Goal: Task Accomplishment & Management: Use online tool/utility

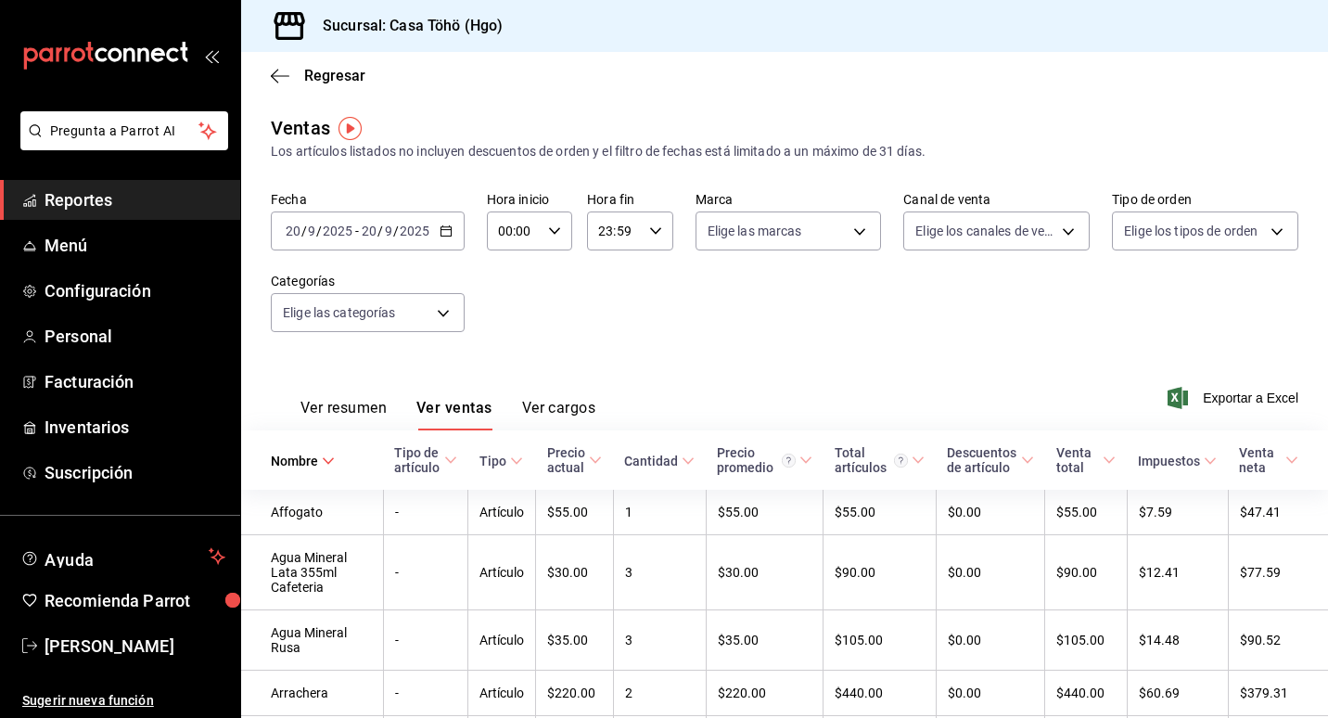
click at [440, 234] on icon "button" at bounding box center [446, 230] width 13 height 13
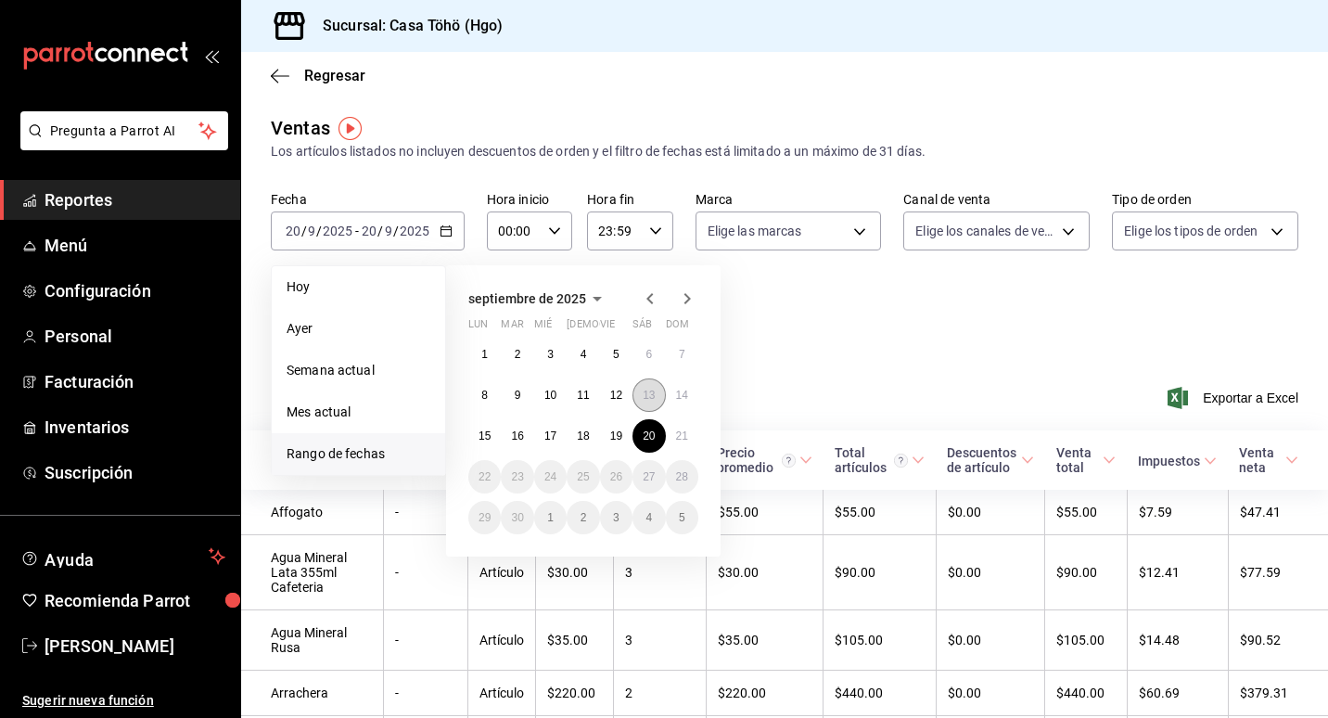
click at [657, 392] on button "13" at bounding box center [648, 394] width 32 height 33
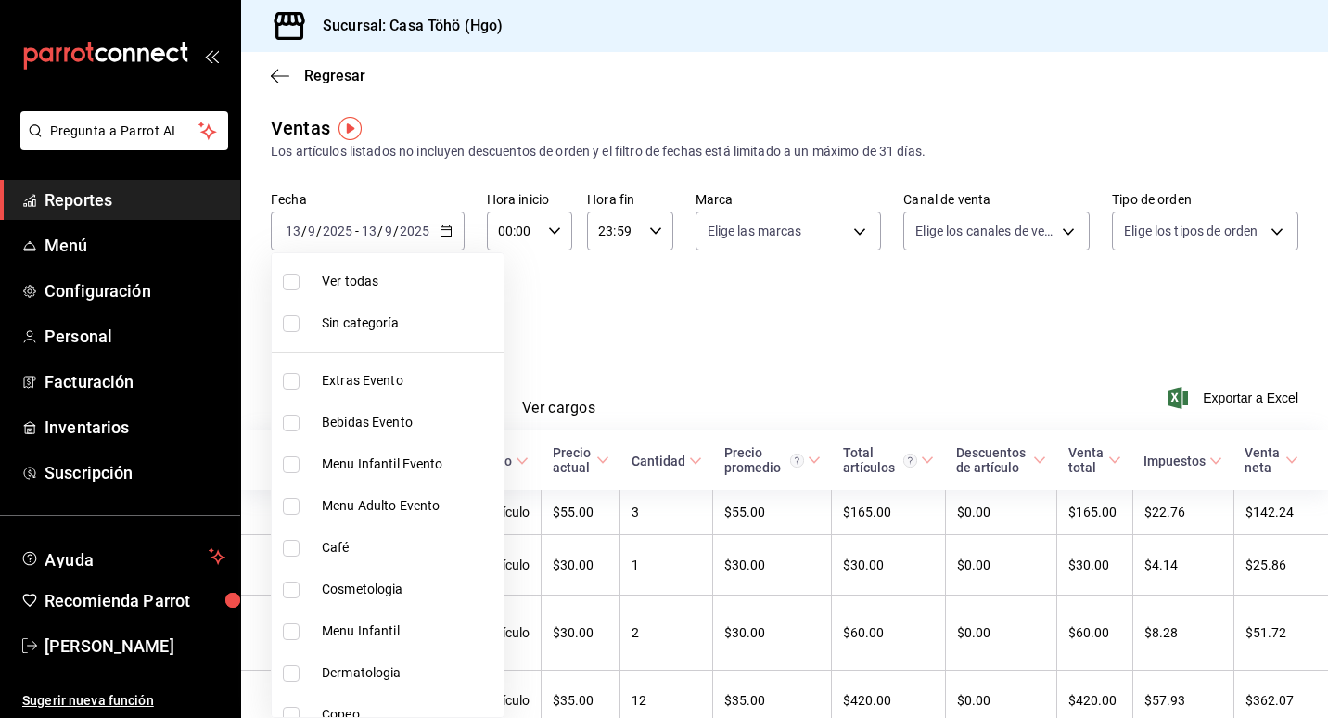
click at [400, 317] on body "Pregunta a Parrot AI Reportes Menú Configuración Personal Facturación Inventari…" at bounding box center [664, 359] width 1328 height 718
click at [650, 322] on div at bounding box center [664, 359] width 1328 height 718
click at [437, 304] on body "Pregunta a Parrot AI Reportes Menú Configuración Personal Facturación Inventari…" at bounding box center [664, 359] width 1328 height 718
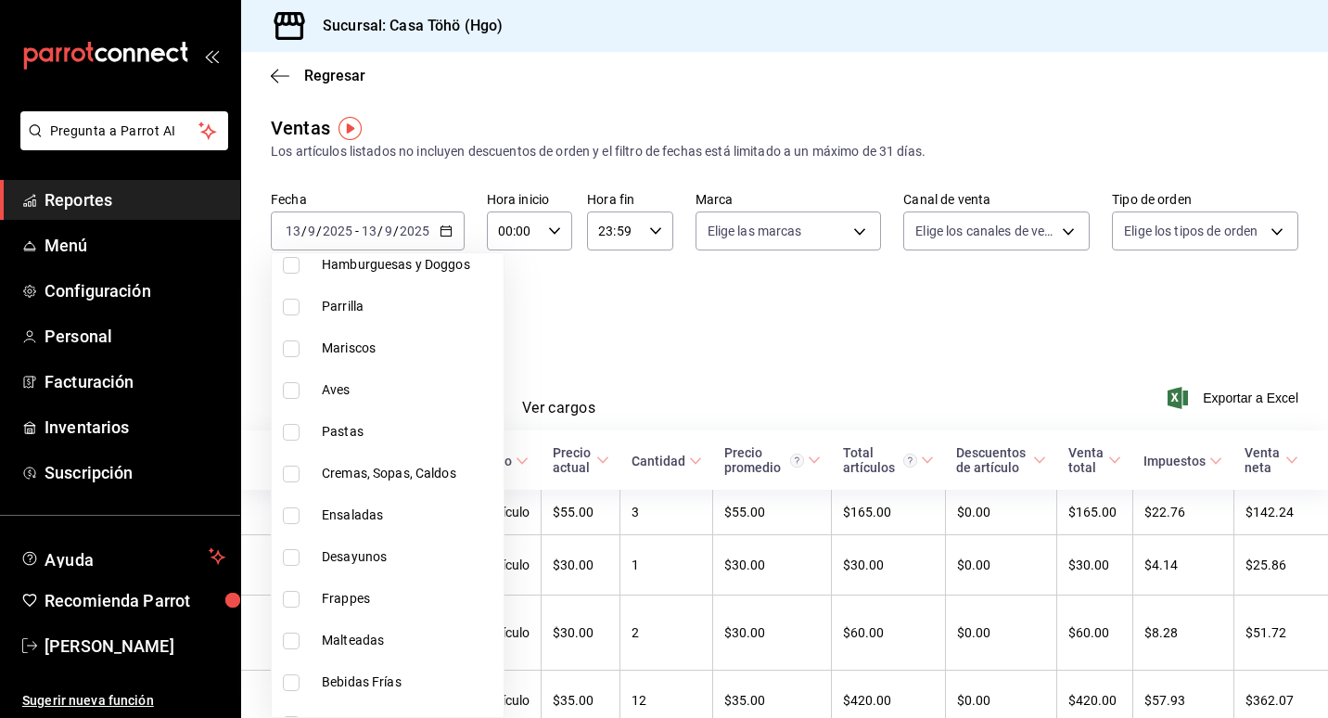
scroll to position [1298, 0]
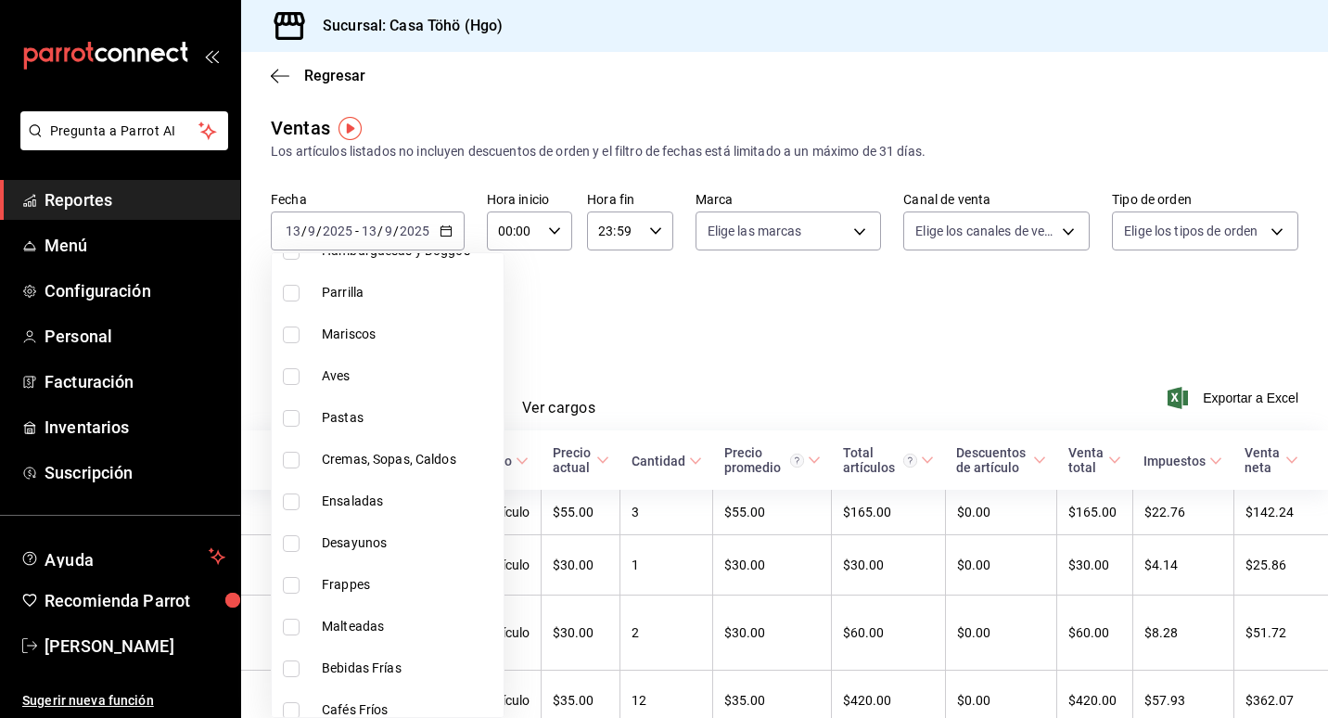
click at [400, 549] on span "Desayunos" at bounding box center [409, 542] width 174 height 19
type input "3f7b2192-47a1-497d-8635-5e318bd28922"
checkbox input "true"
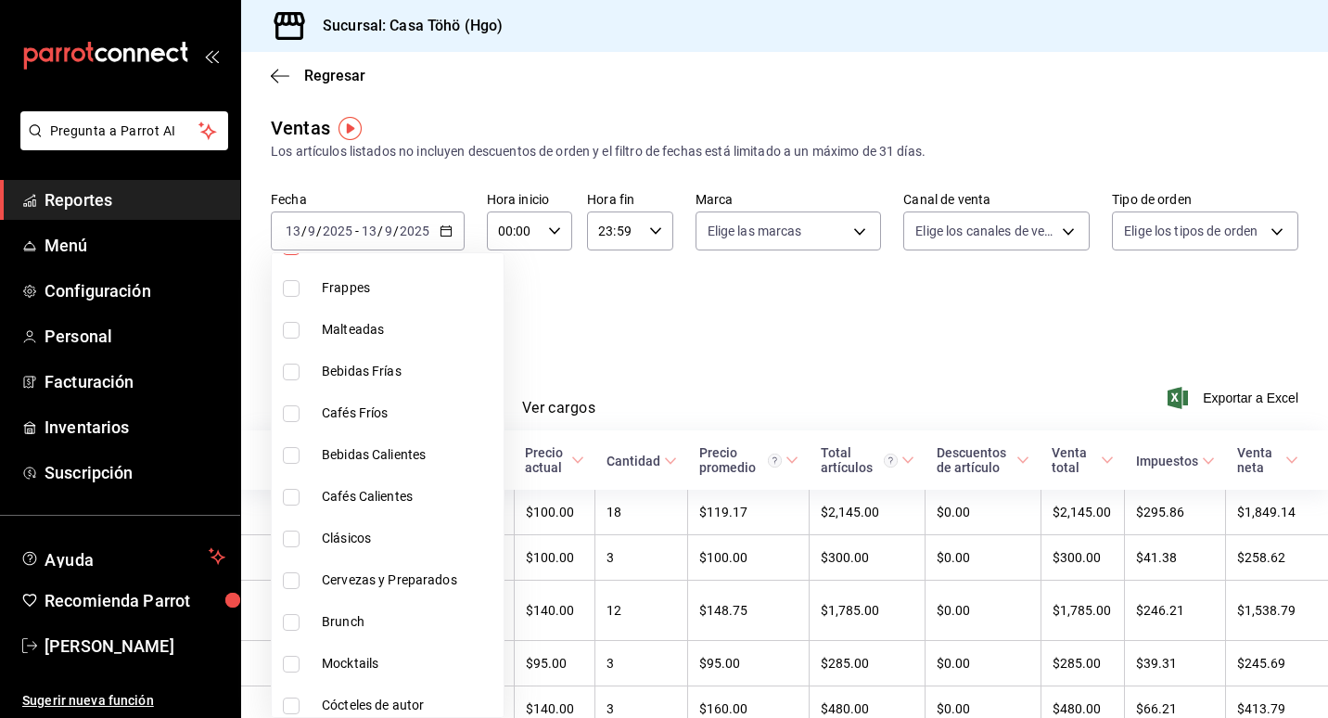
scroll to position [1604, 0]
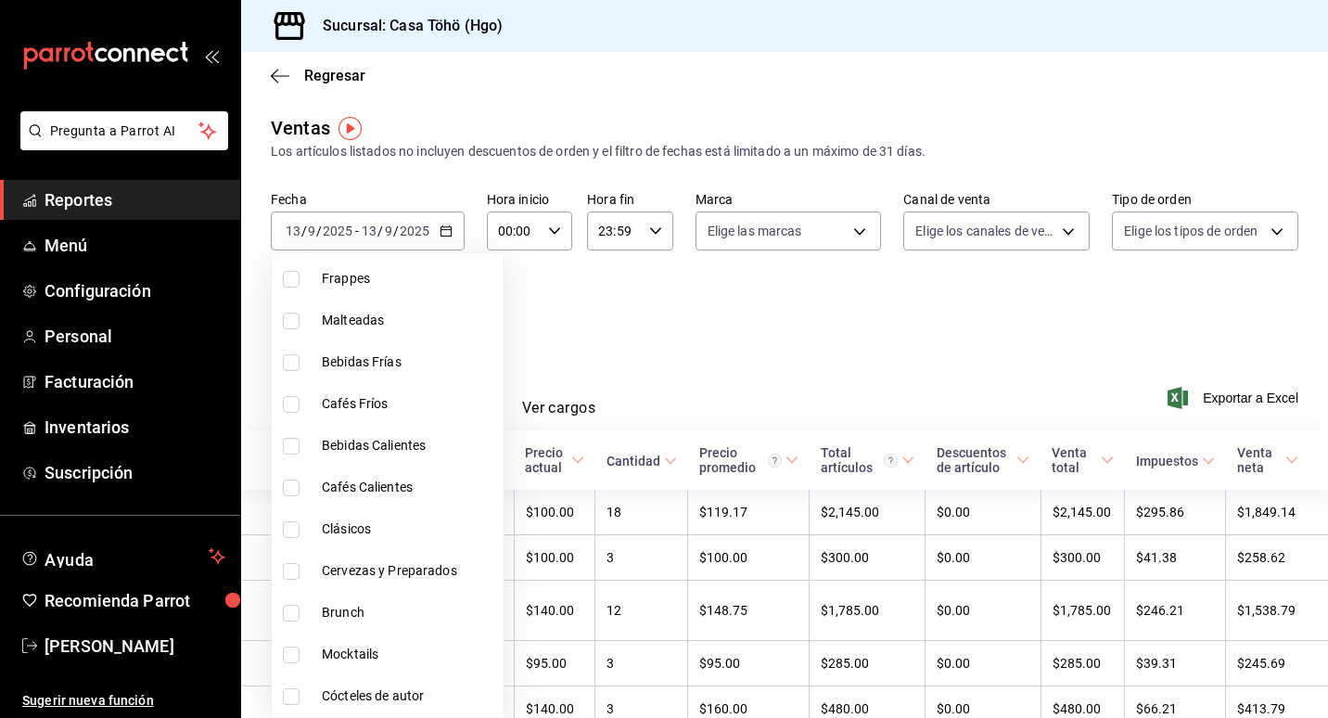
click at [638, 351] on div at bounding box center [664, 359] width 1328 height 718
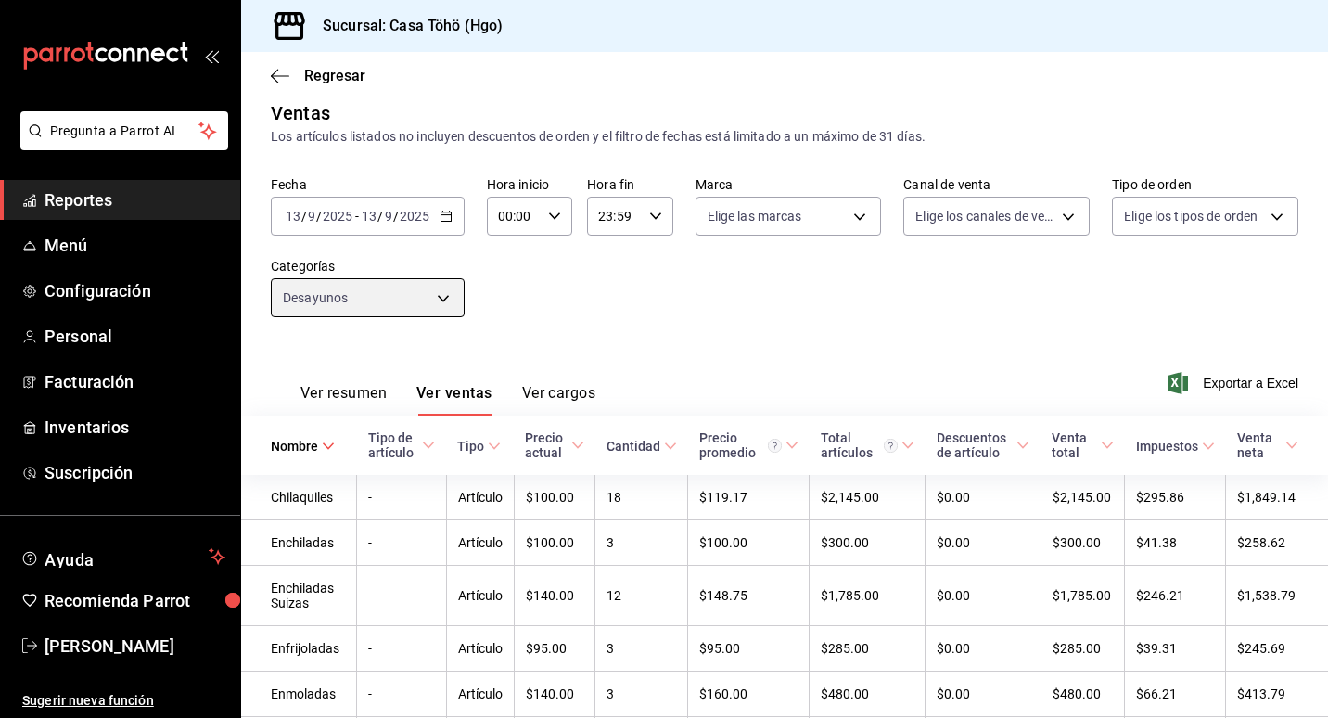
scroll to position [0, 0]
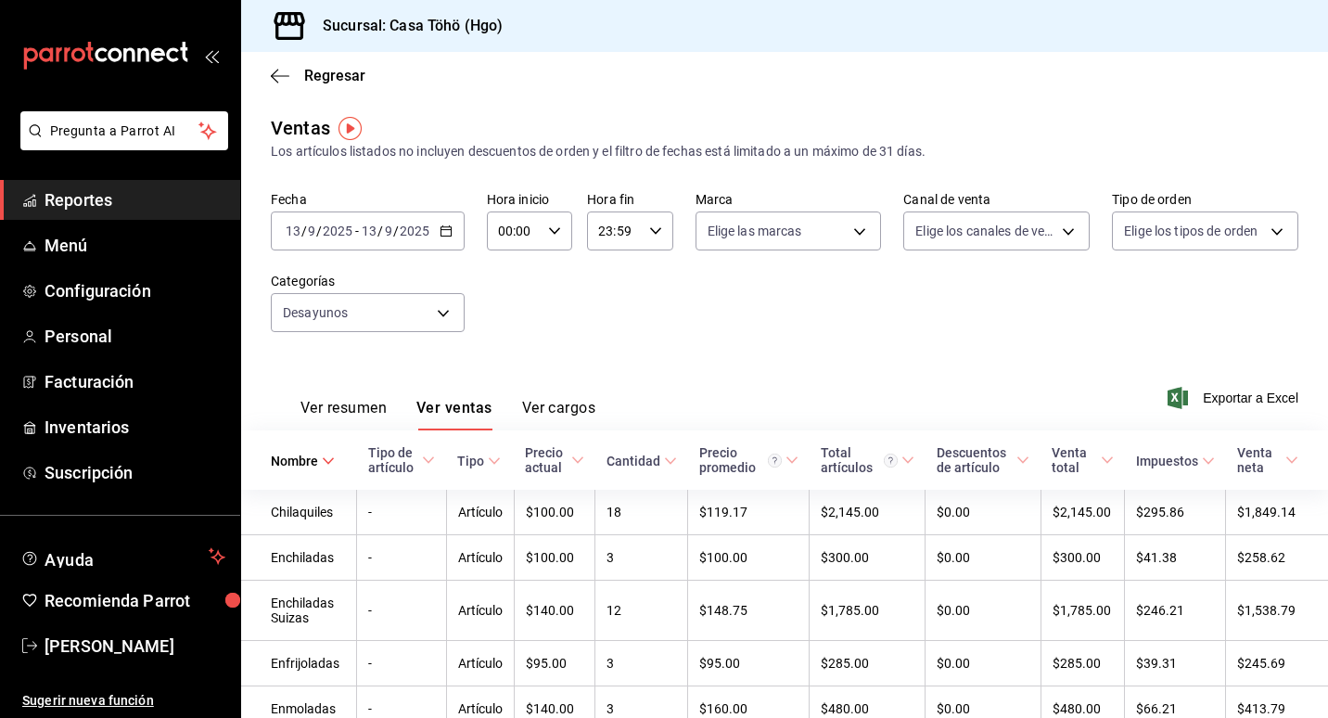
click at [449, 220] on div "[DATE] [DATE] - [DATE] [DATE]" at bounding box center [368, 230] width 194 height 39
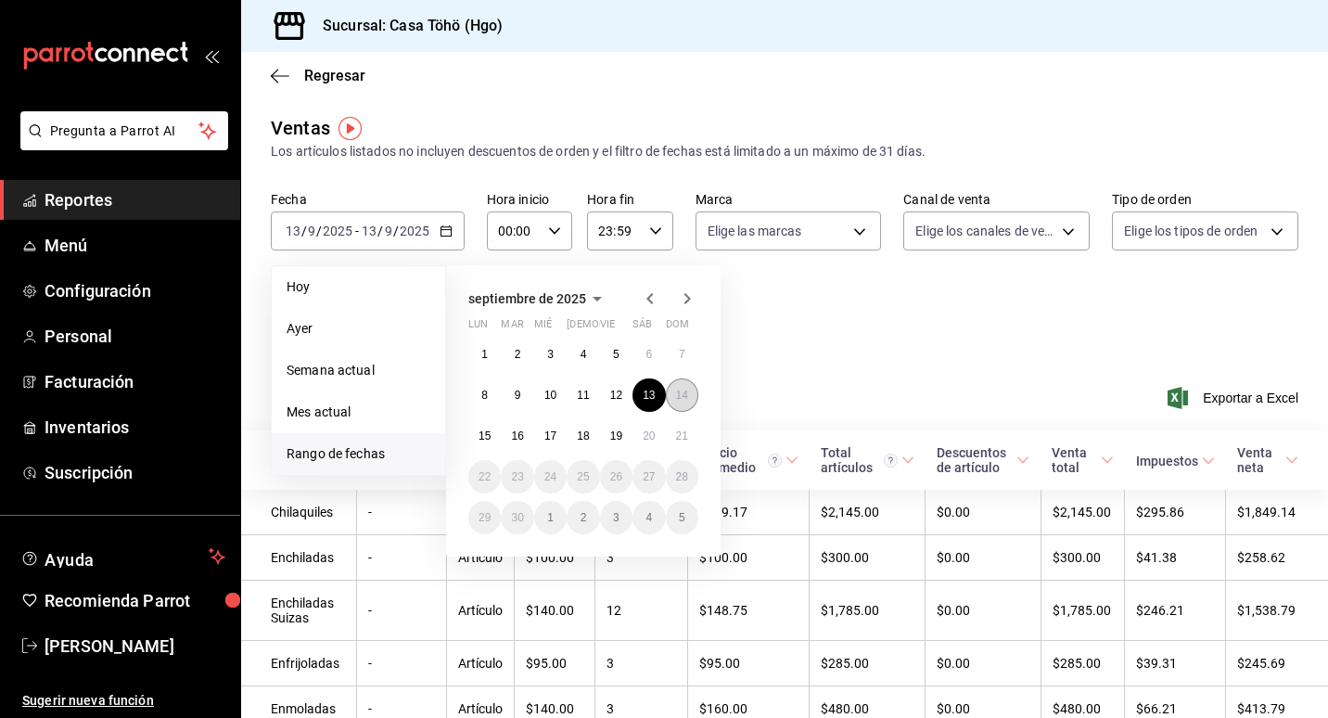
click at [675, 386] on button "14" at bounding box center [682, 394] width 32 height 33
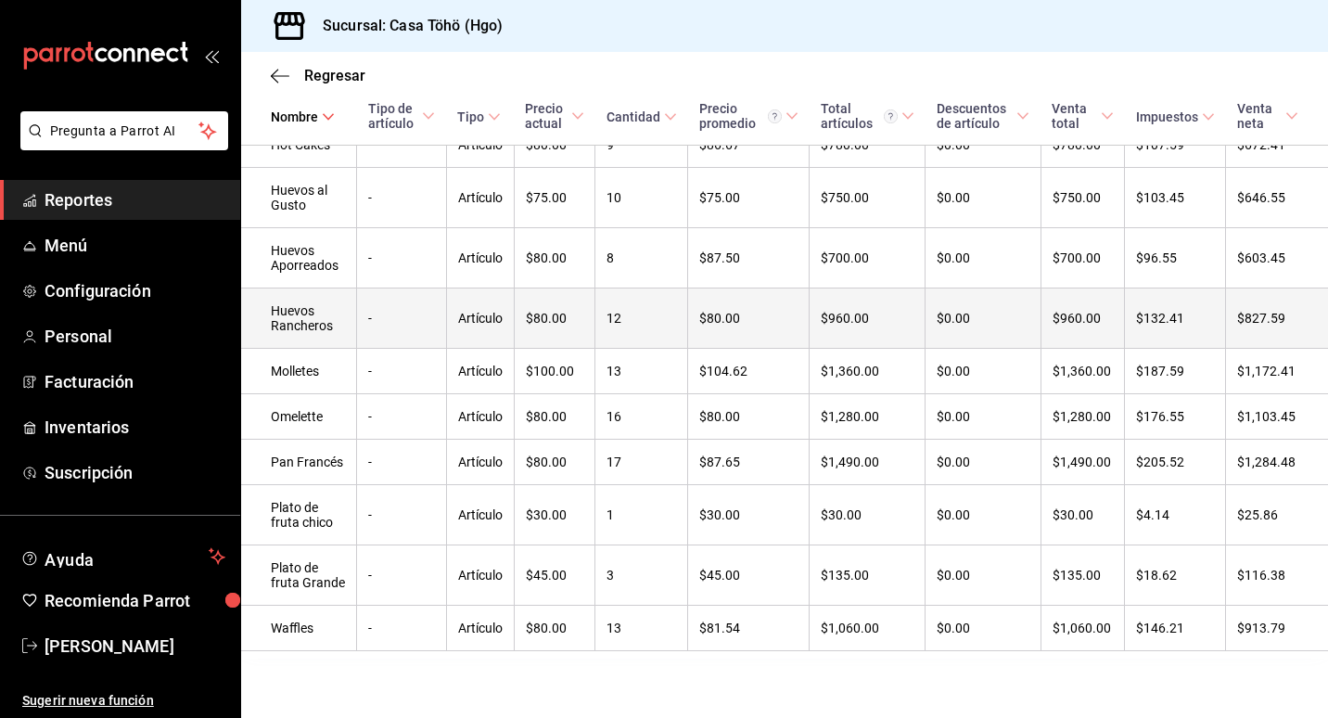
scroll to position [201, 0]
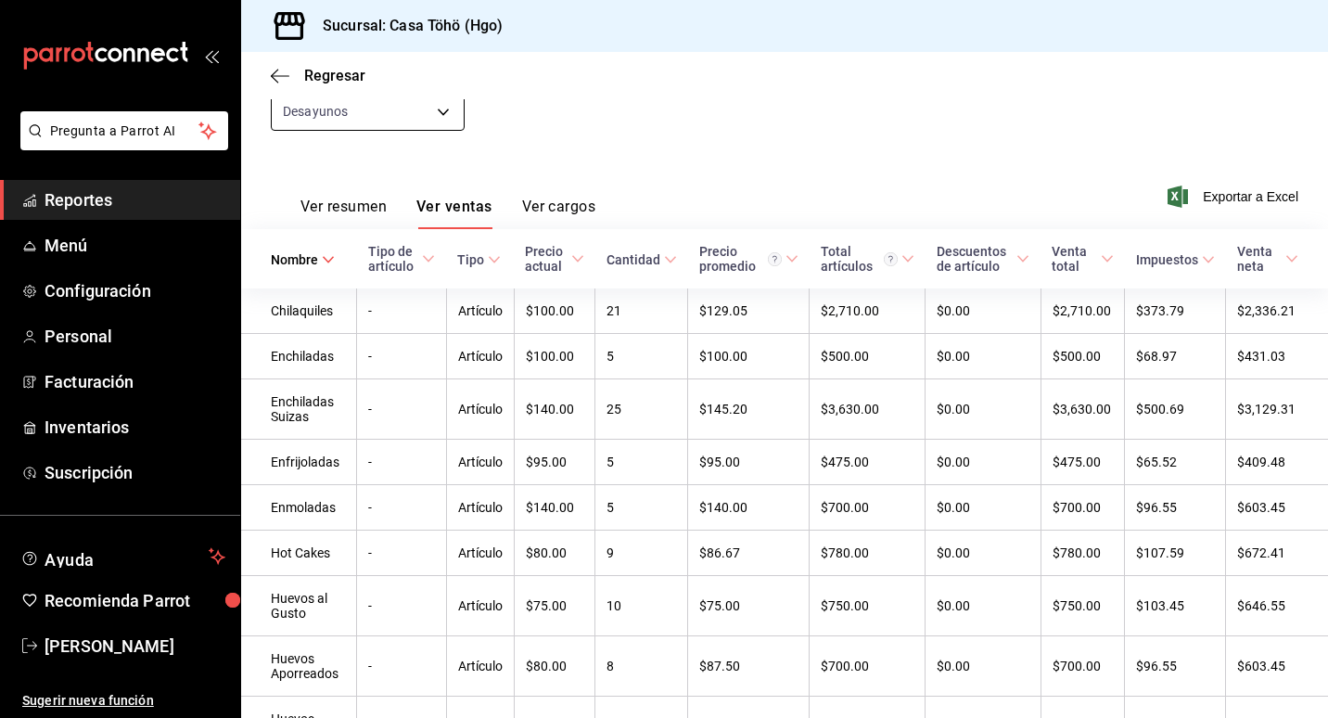
click at [430, 121] on body "Pregunta a Parrot AI Reportes Menú Configuración Personal Facturación Inventari…" at bounding box center [664, 359] width 1328 height 718
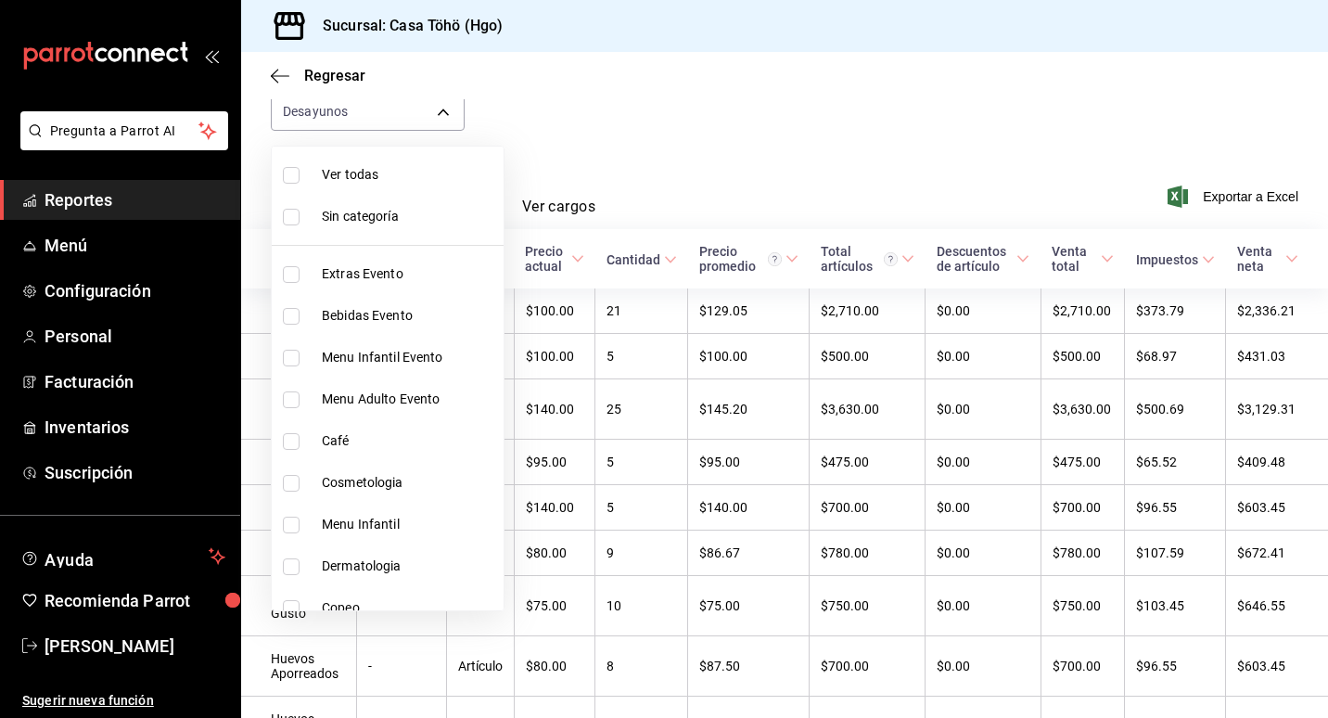
click at [606, 134] on div at bounding box center [664, 359] width 1328 height 718
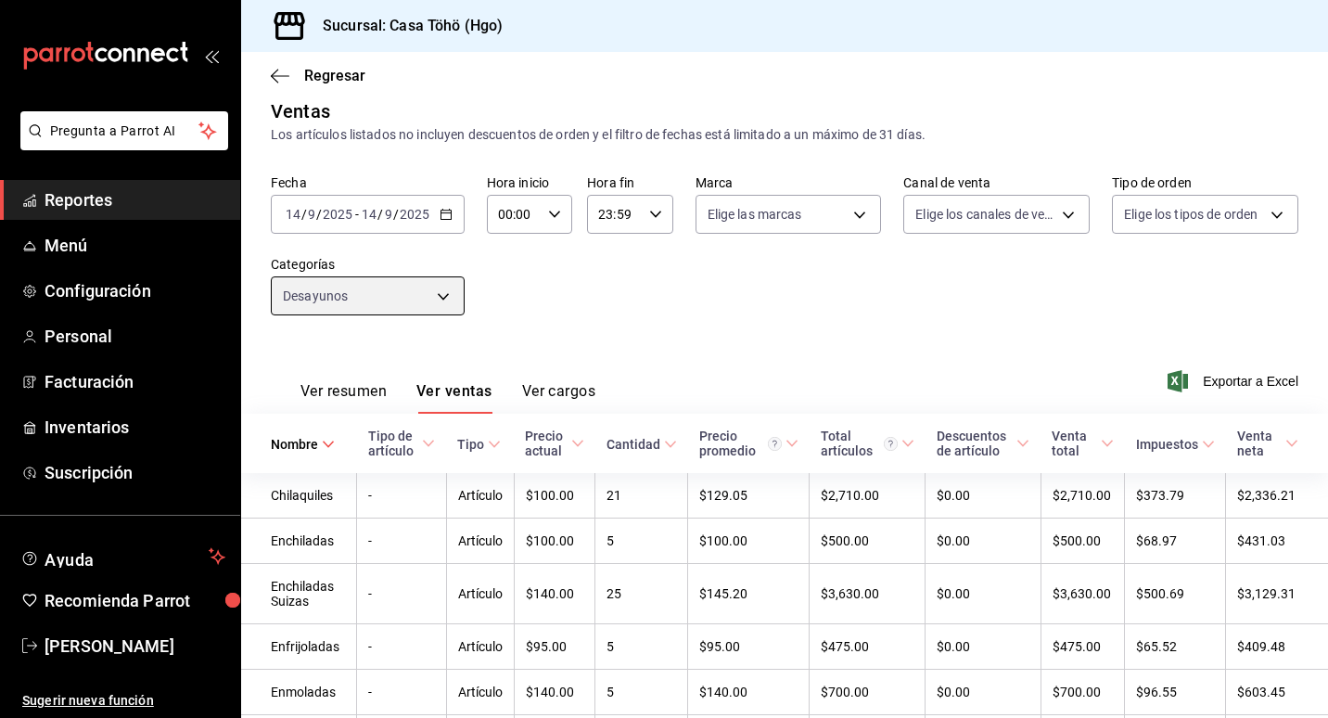
scroll to position [0, 0]
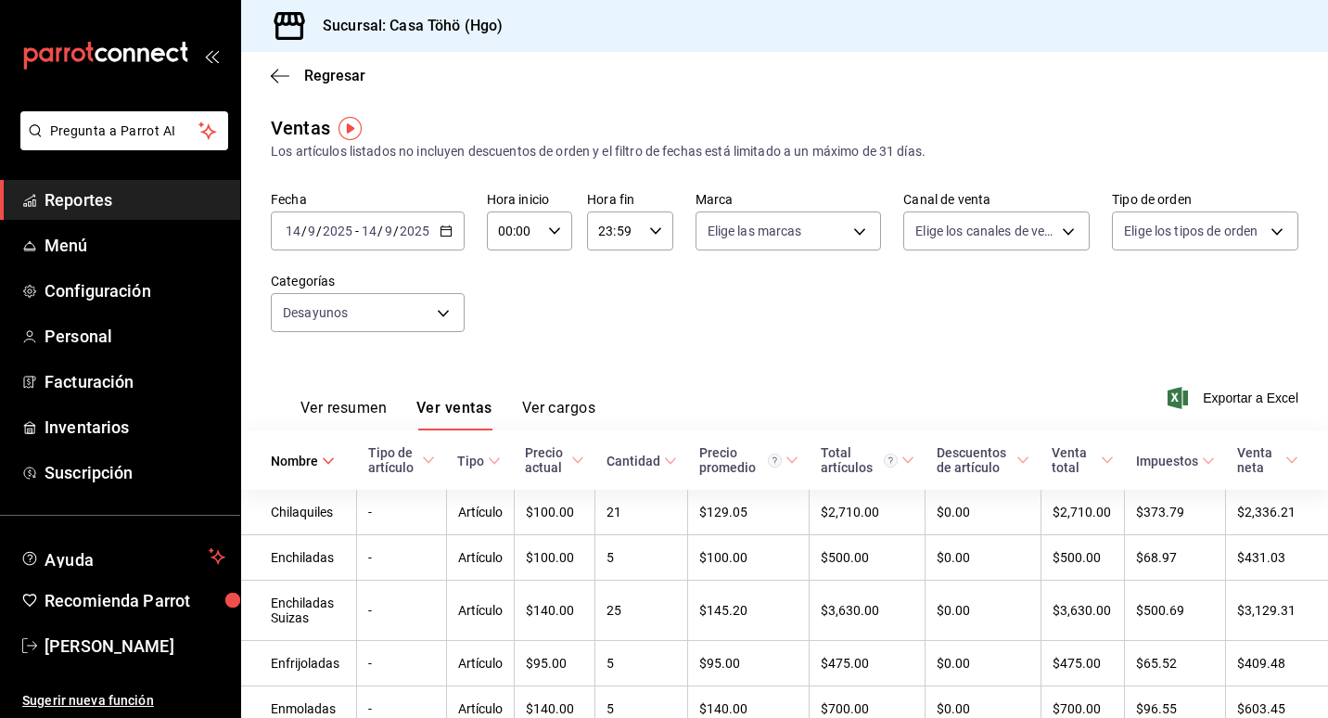
click at [441, 229] on icon "button" at bounding box center [446, 230] width 13 height 13
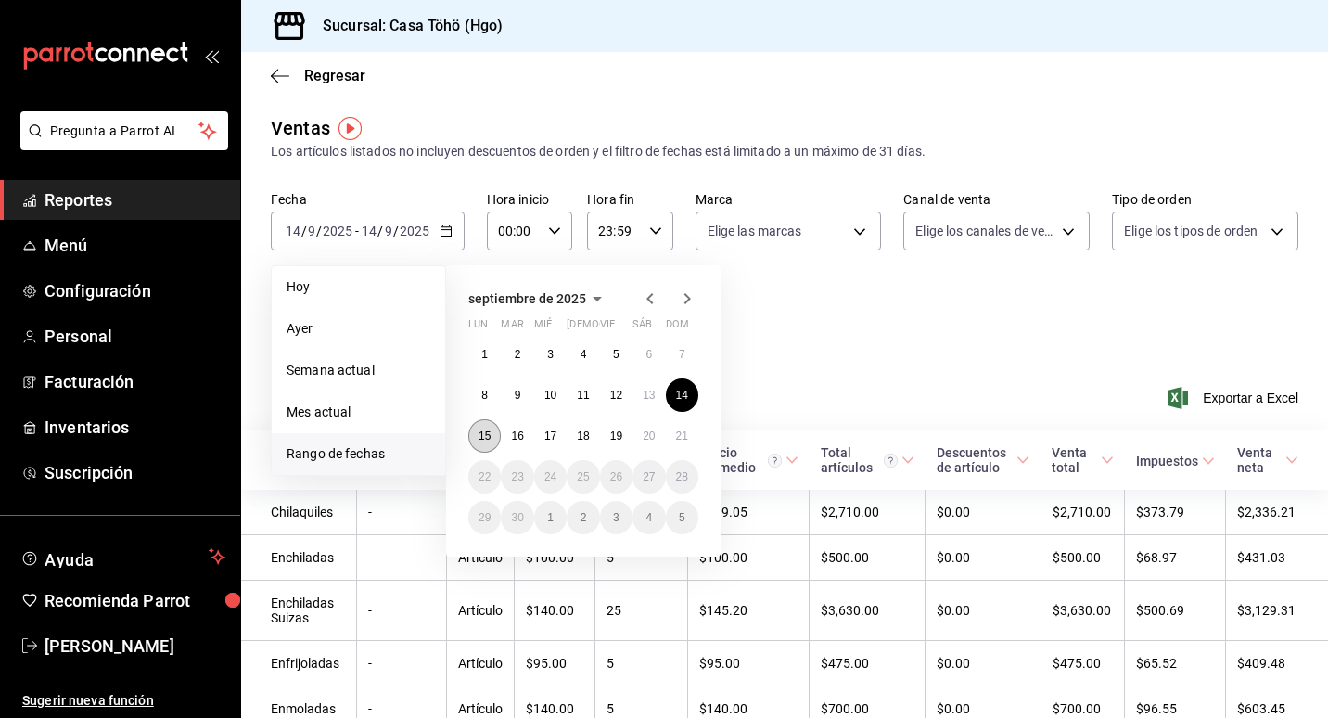
click at [487, 427] on button "15" at bounding box center [484, 435] width 32 height 33
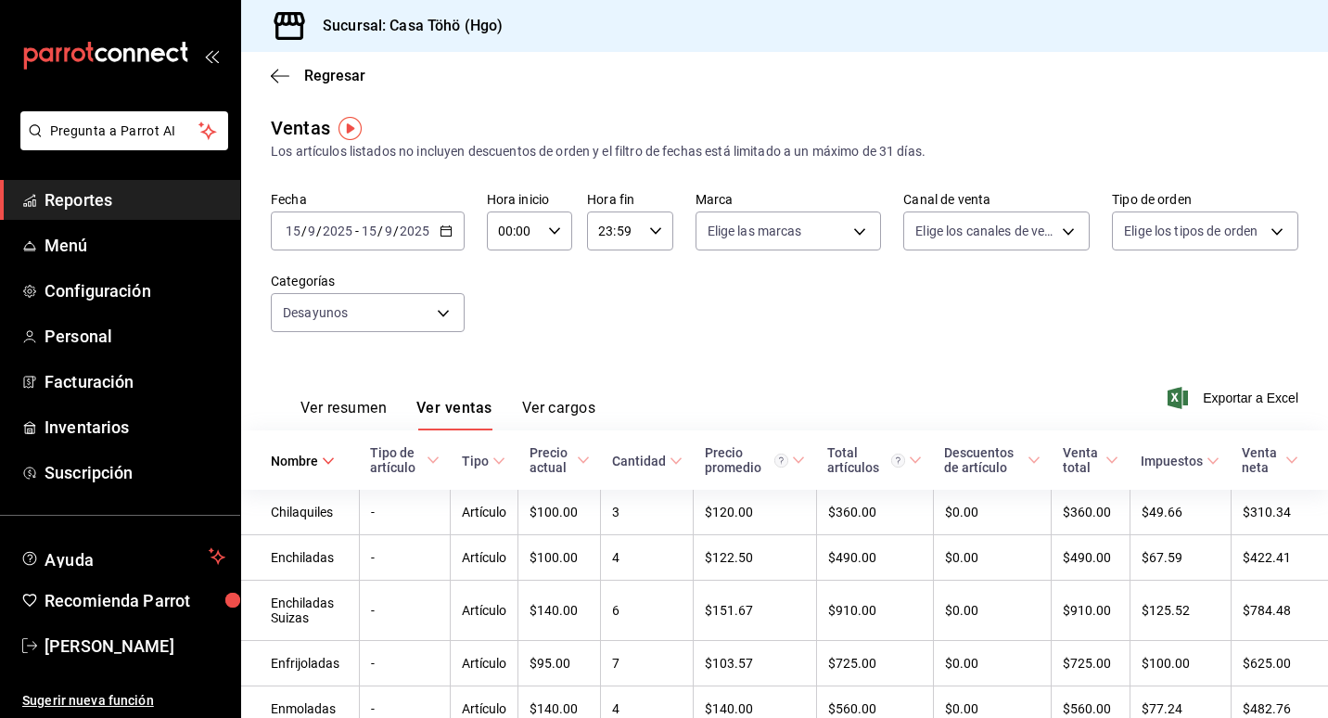
click at [453, 242] on div "[DATE] [DATE] - [DATE] [DATE]" at bounding box center [368, 230] width 194 height 39
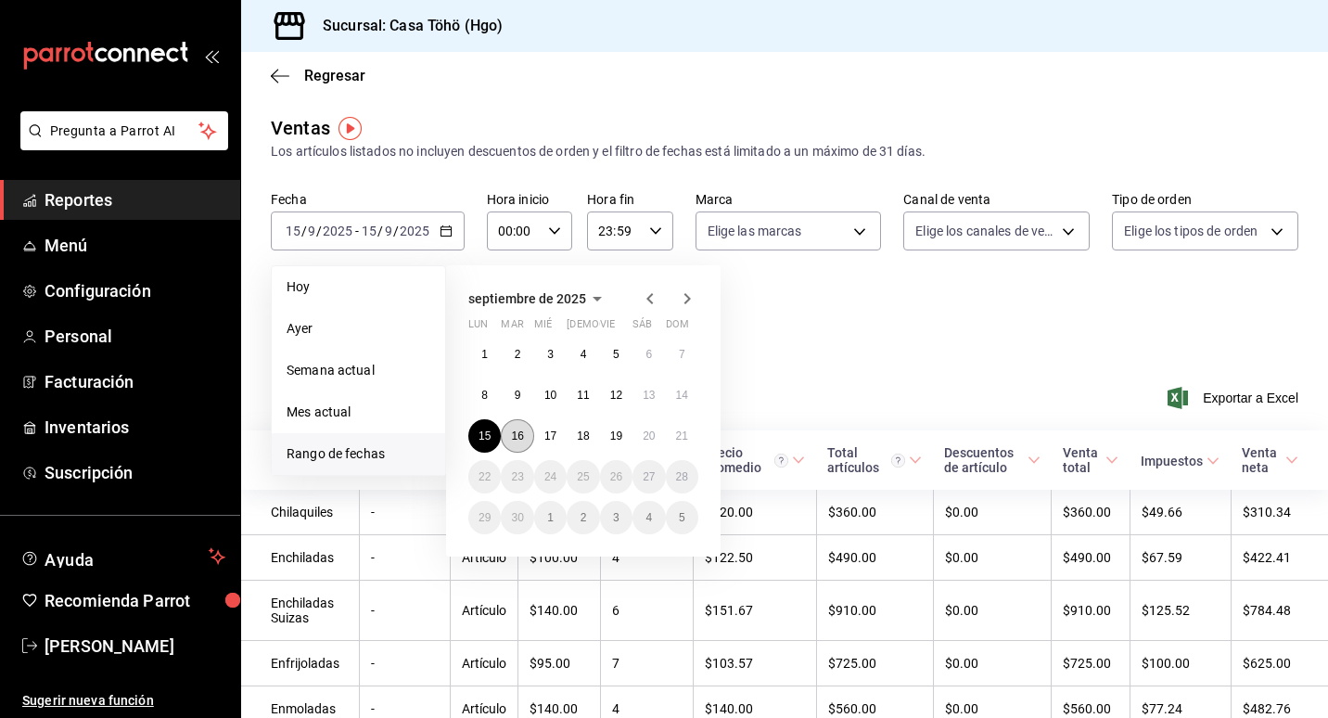
click at [520, 434] on abbr "16" at bounding box center [517, 435] width 12 height 13
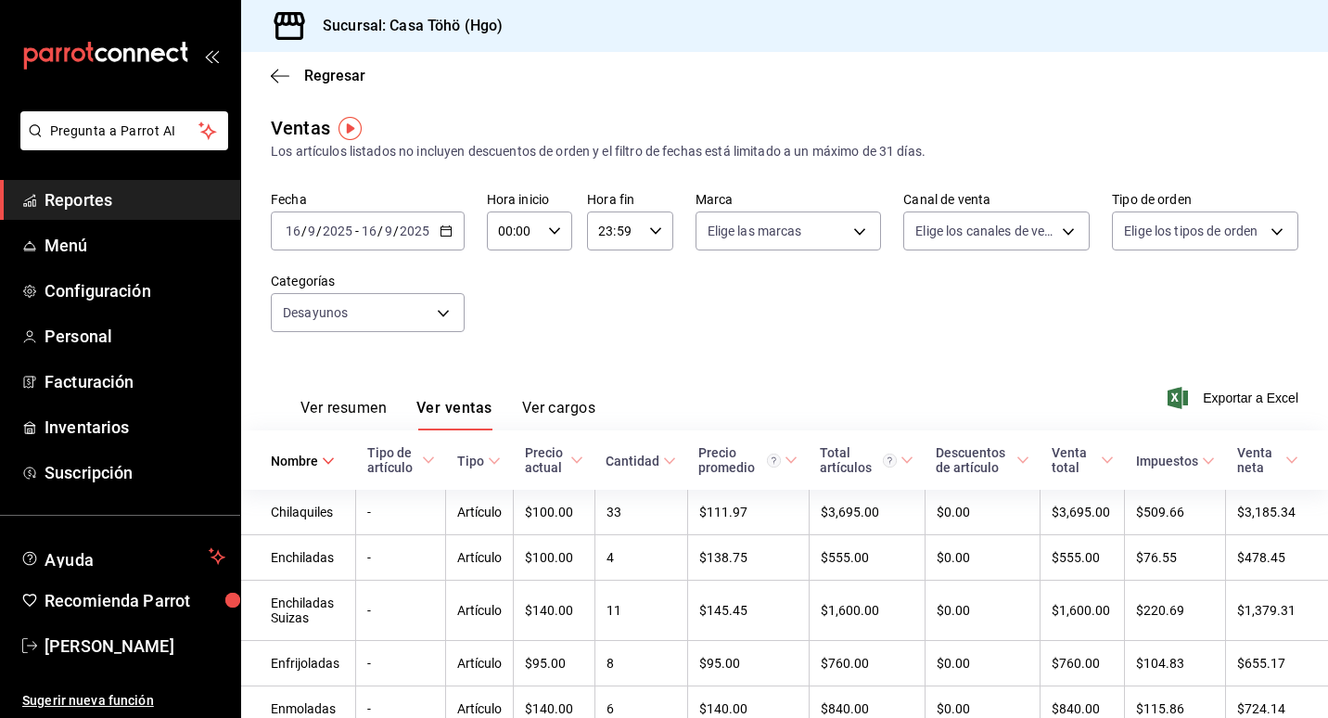
click at [442, 221] on div "[DATE] [DATE] - [DATE] [DATE]" at bounding box center [368, 230] width 194 height 39
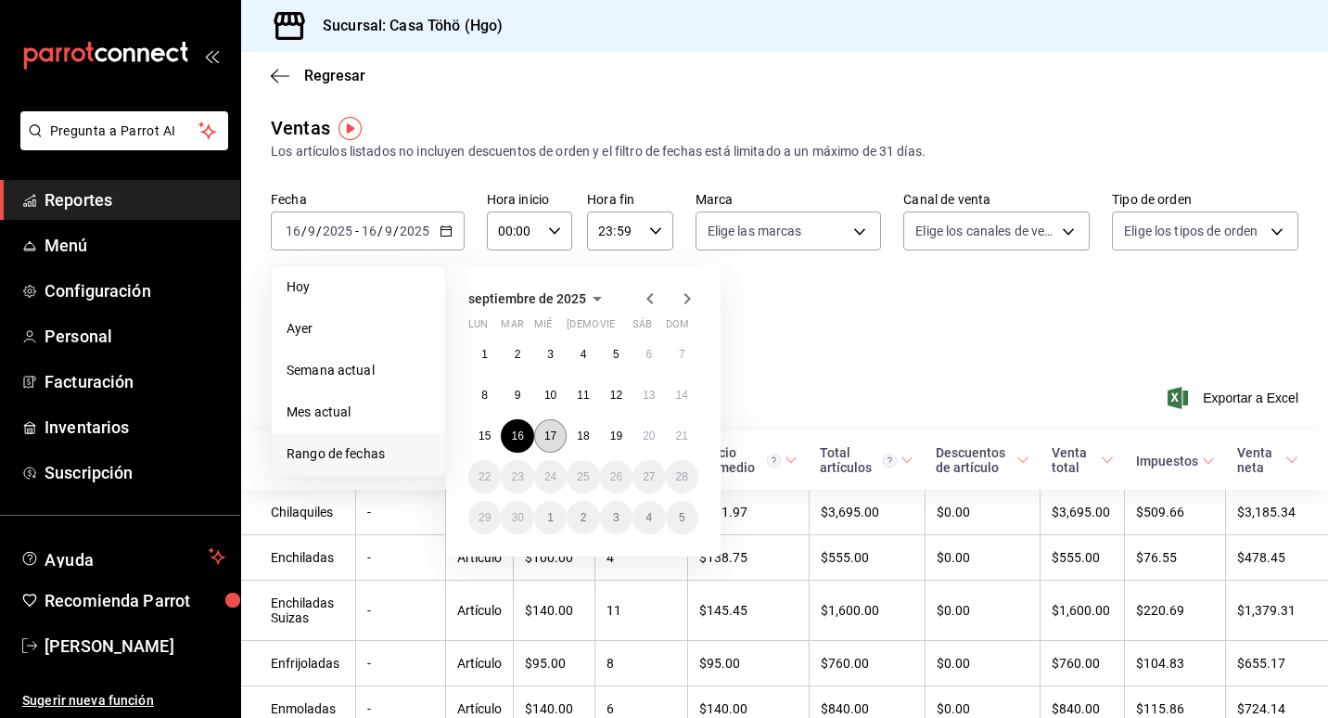
click at [545, 438] on abbr "17" at bounding box center [550, 435] width 12 height 13
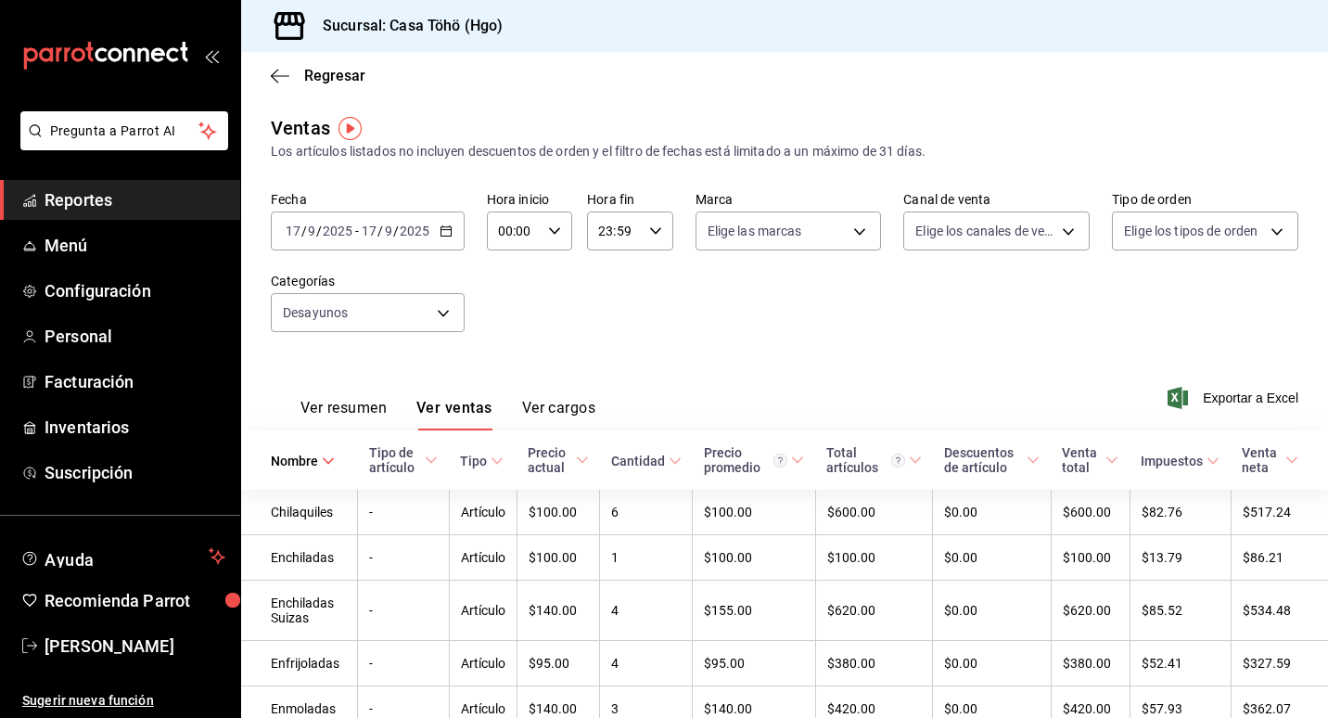
click at [209, 62] on icon "open_drawer_menu" at bounding box center [211, 55] width 15 height 15
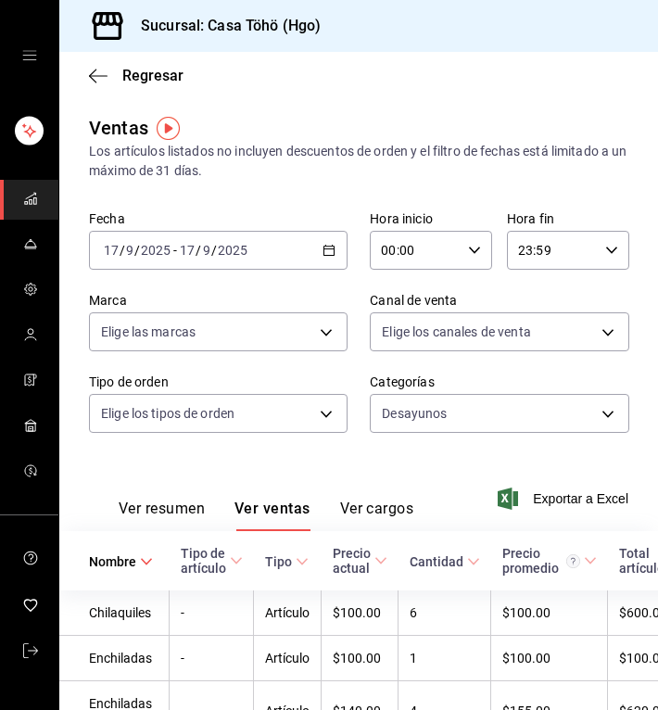
click at [351, 491] on div "Ver resumen Ver ventas Ver cargos" at bounding box center [251, 505] width 325 height 54
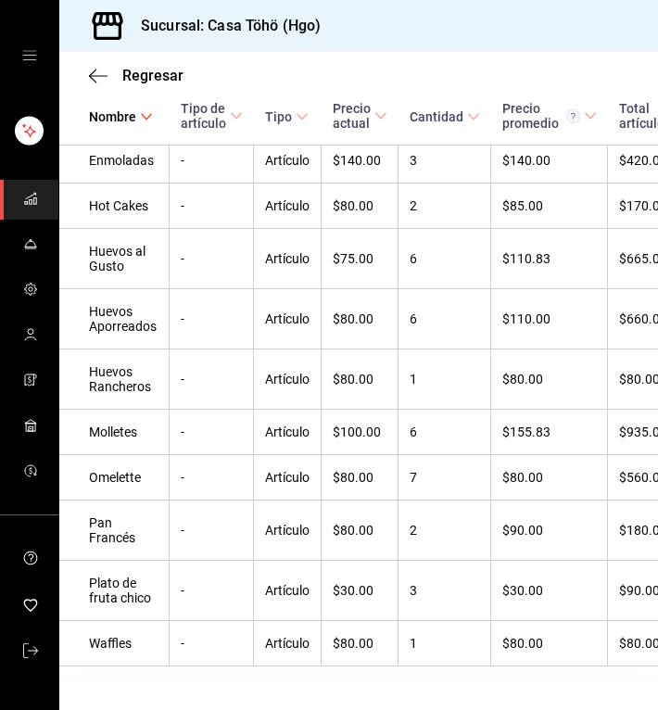
scroll to position [741, 0]
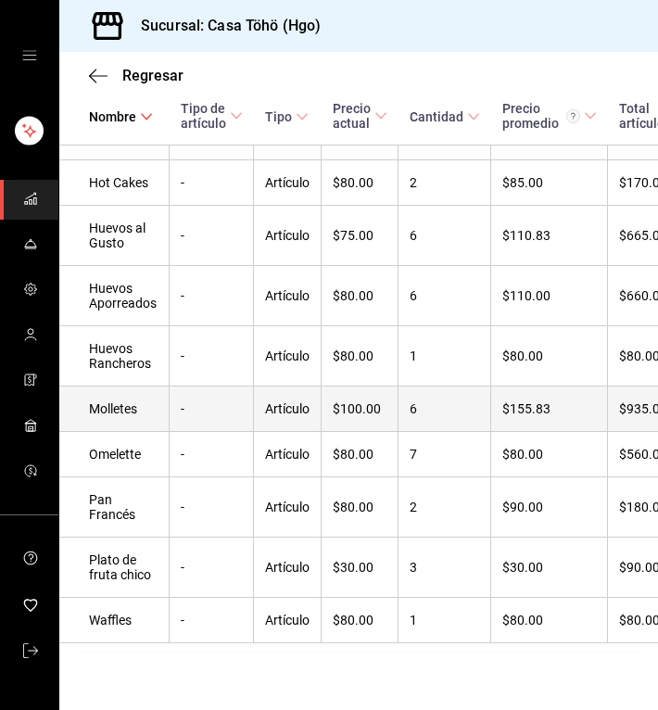
click at [313, 387] on td "Artículo" at bounding box center [288, 409] width 68 height 45
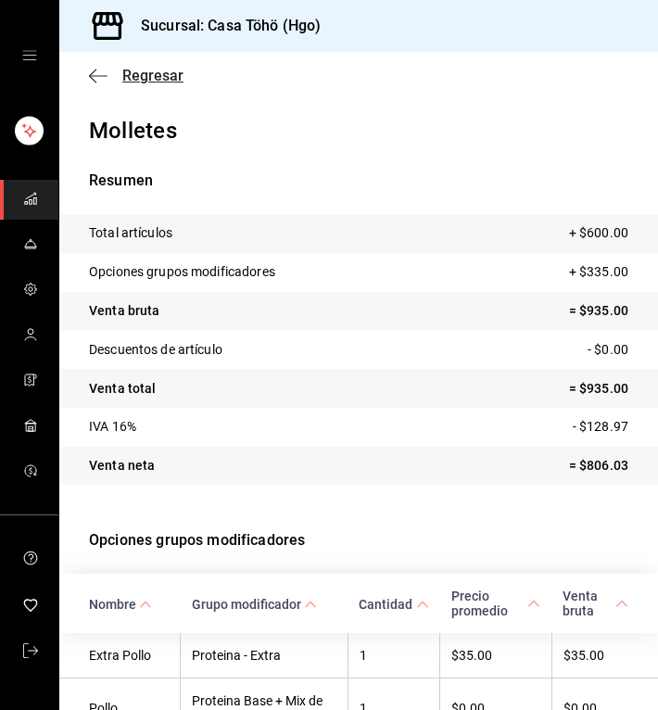
click at [95, 70] on icon "button" at bounding box center [92, 76] width 7 height 14
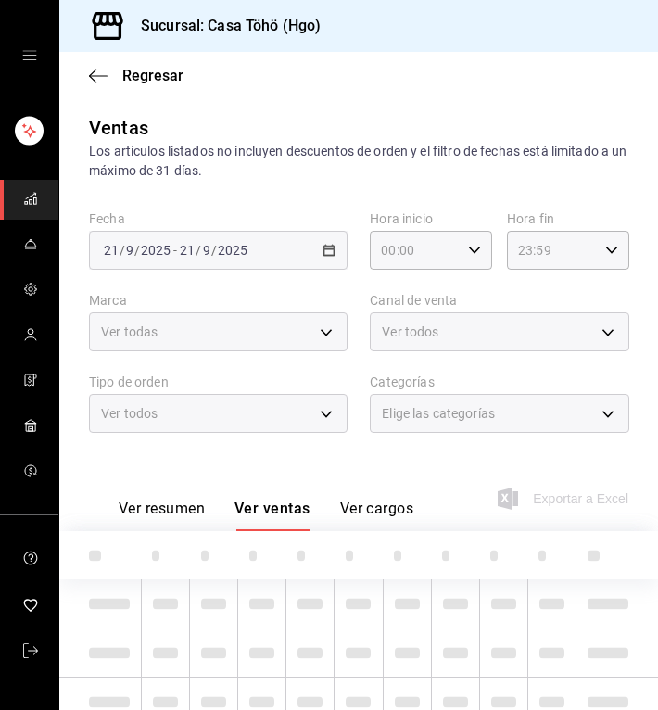
type input "3f7b2192-47a1-497d-8635-5e318bd28922"
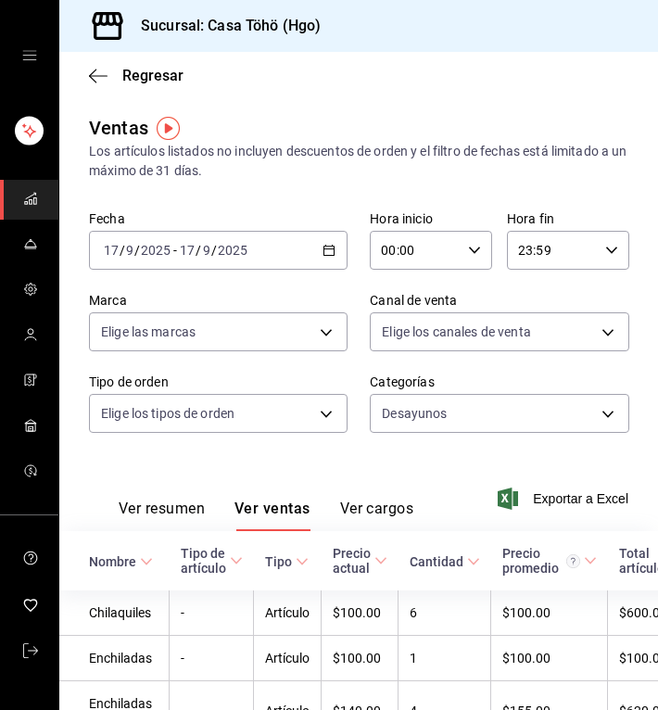
click at [323, 259] on div "[DATE] [DATE] - [DATE] [DATE]" at bounding box center [218, 250] width 259 height 39
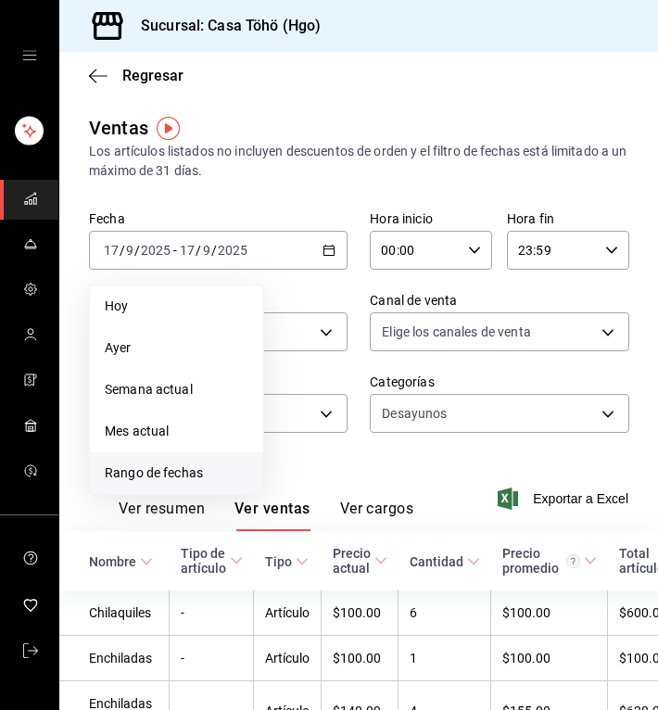
click at [201, 467] on span "Rango de fechas" at bounding box center [177, 473] width 144 height 19
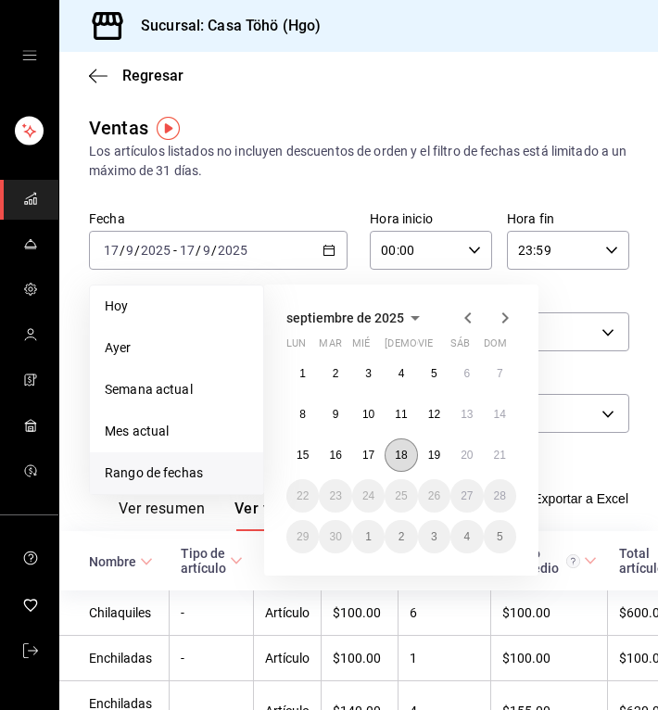
click at [406, 453] on abbr "18" at bounding box center [401, 455] width 12 height 13
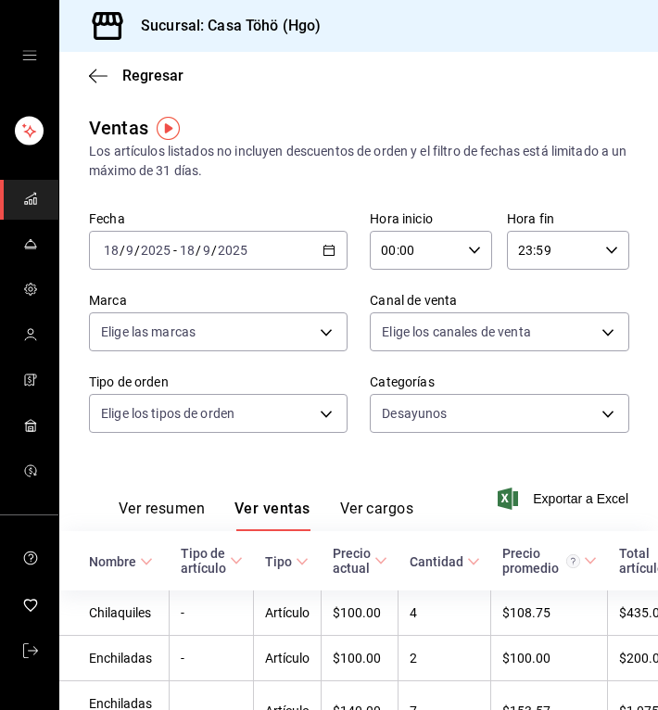
click at [324, 256] on \(Stroke\) "button" at bounding box center [329, 251] width 11 height 10
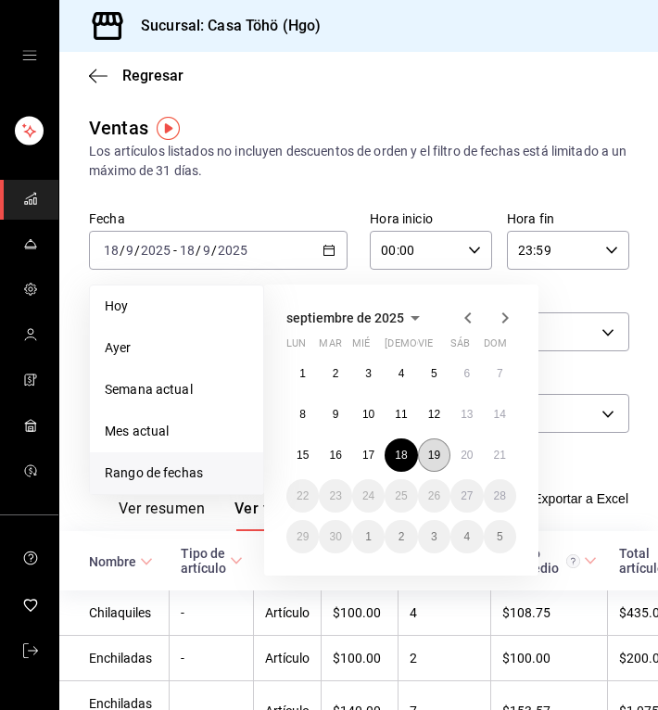
click at [435, 459] on abbr "19" at bounding box center [434, 455] width 12 height 13
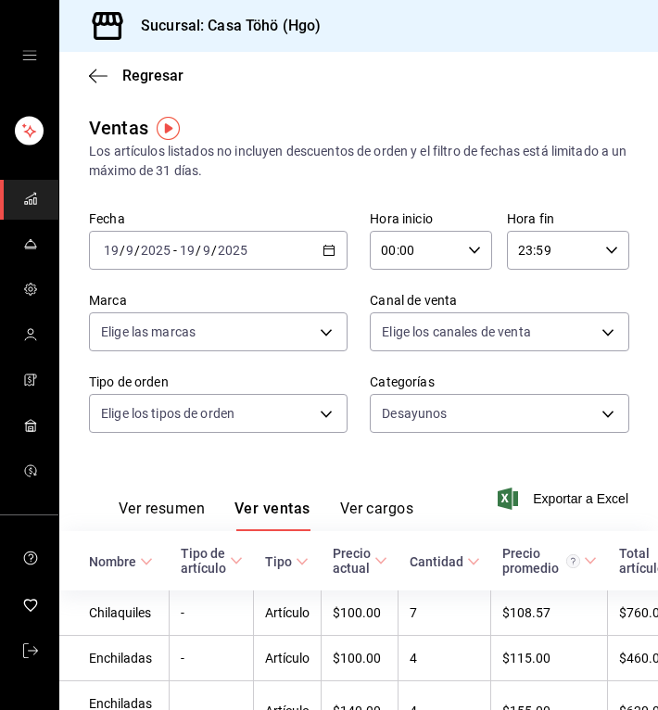
click at [324, 251] on icon "button" at bounding box center [329, 250] width 13 height 13
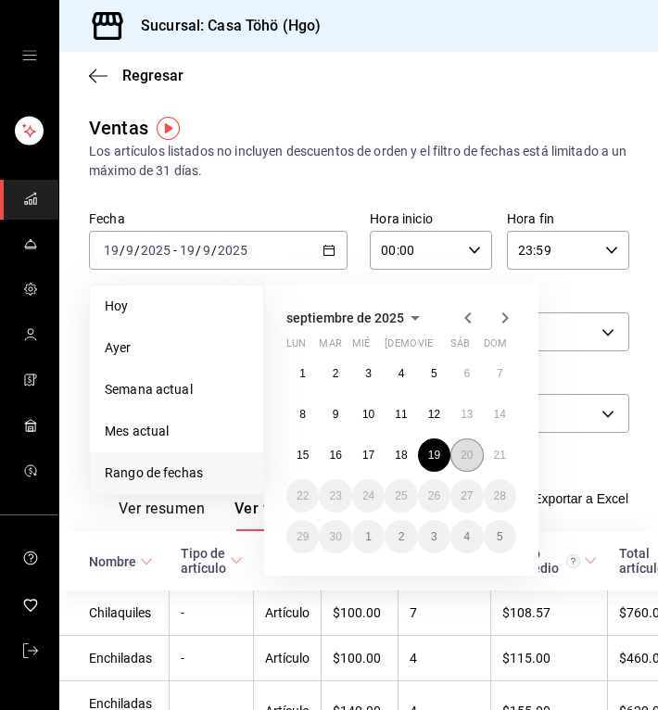
click at [481, 453] on button "20" at bounding box center [467, 455] width 32 height 33
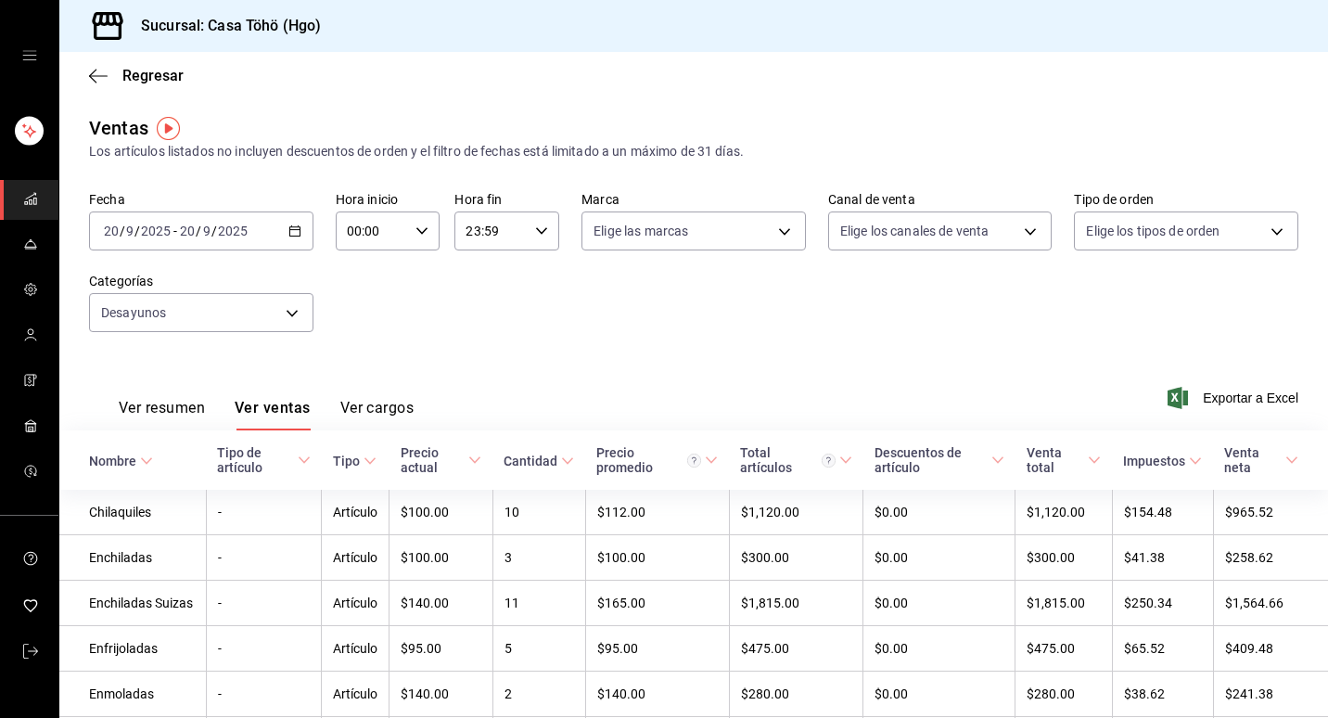
click at [294, 233] on icon "button" at bounding box center [294, 230] width 13 height 13
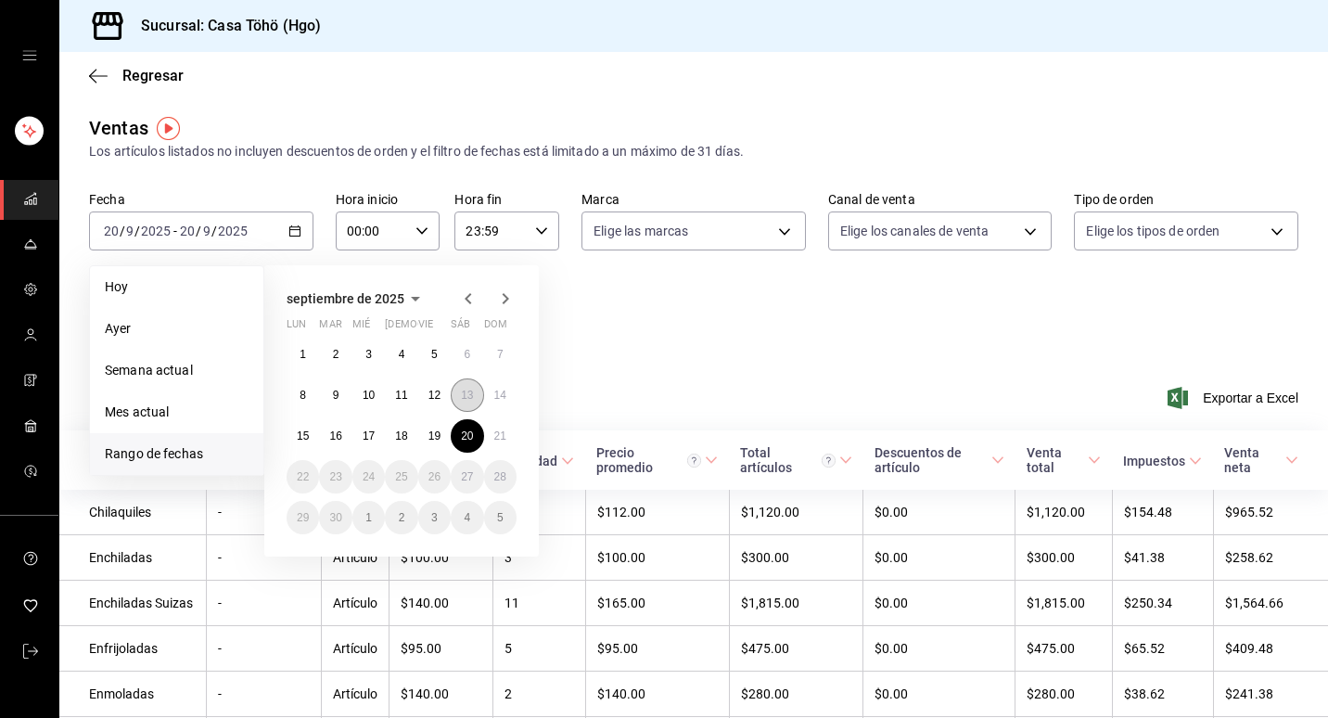
click at [476, 401] on button "13" at bounding box center [467, 394] width 32 height 33
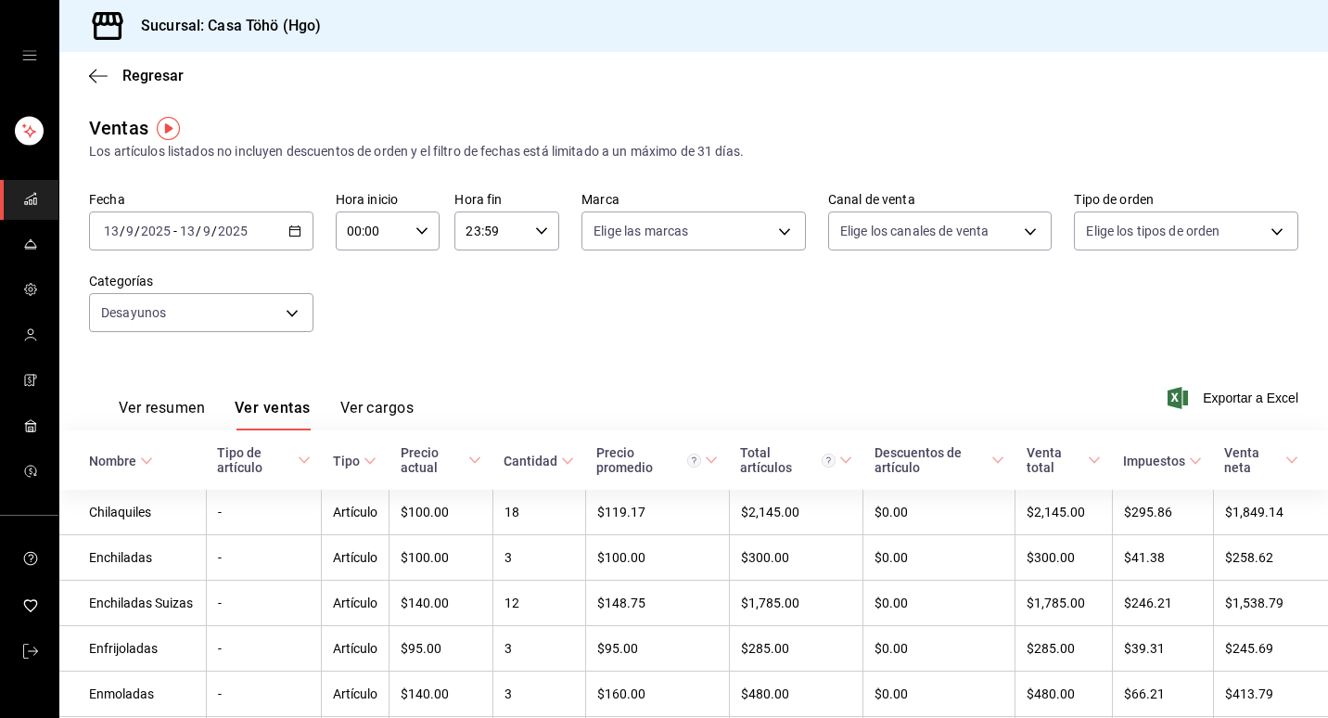
click at [423, 238] on div "00:00 Hora inicio" at bounding box center [388, 230] width 105 height 39
click at [533, 232] on div at bounding box center [664, 359] width 1328 height 718
click at [535, 232] on icon "button" at bounding box center [541, 230] width 13 height 13
click at [485, 315] on button "13" at bounding box center [476, 307] width 45 height 37
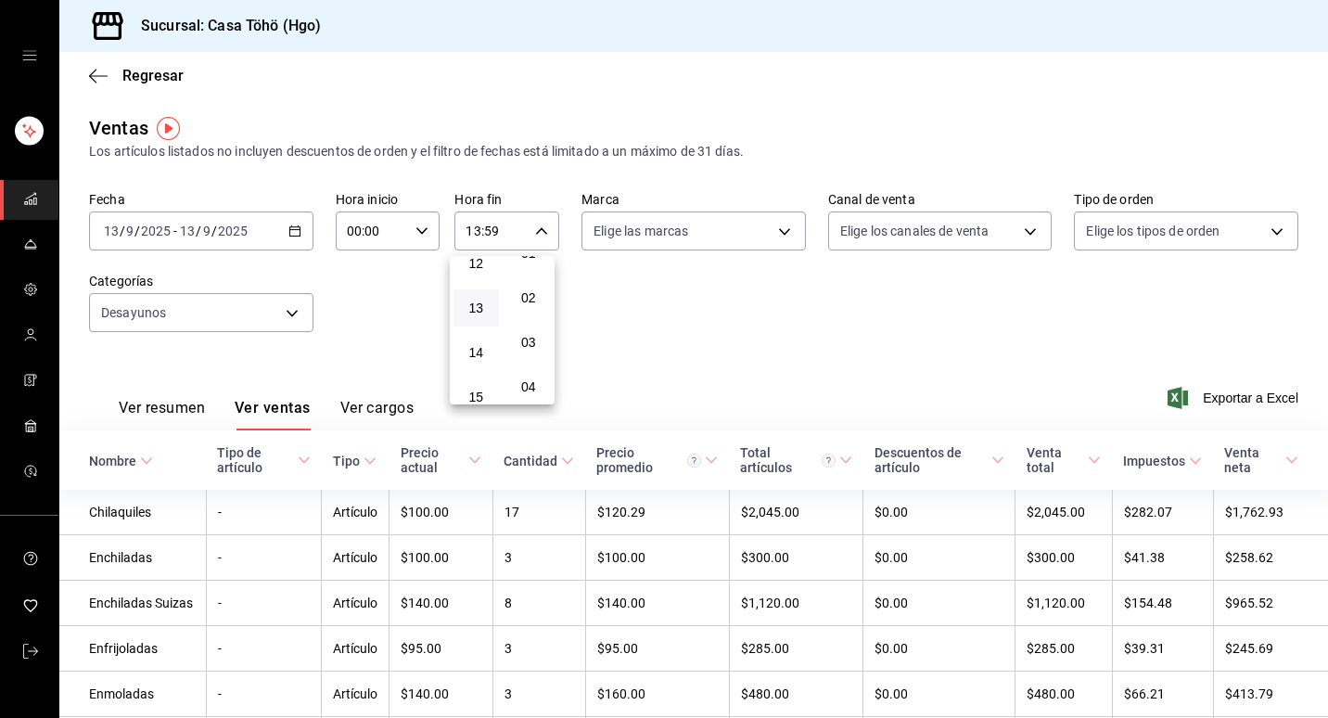
scroll to position [19, 0]
click at [531, 274] on button "00" at bounding box center [528, 259] width 45 height 37
type input "13:00"
click at [688, 347] on div at bounding box center [664, 359] width 1328 height 718
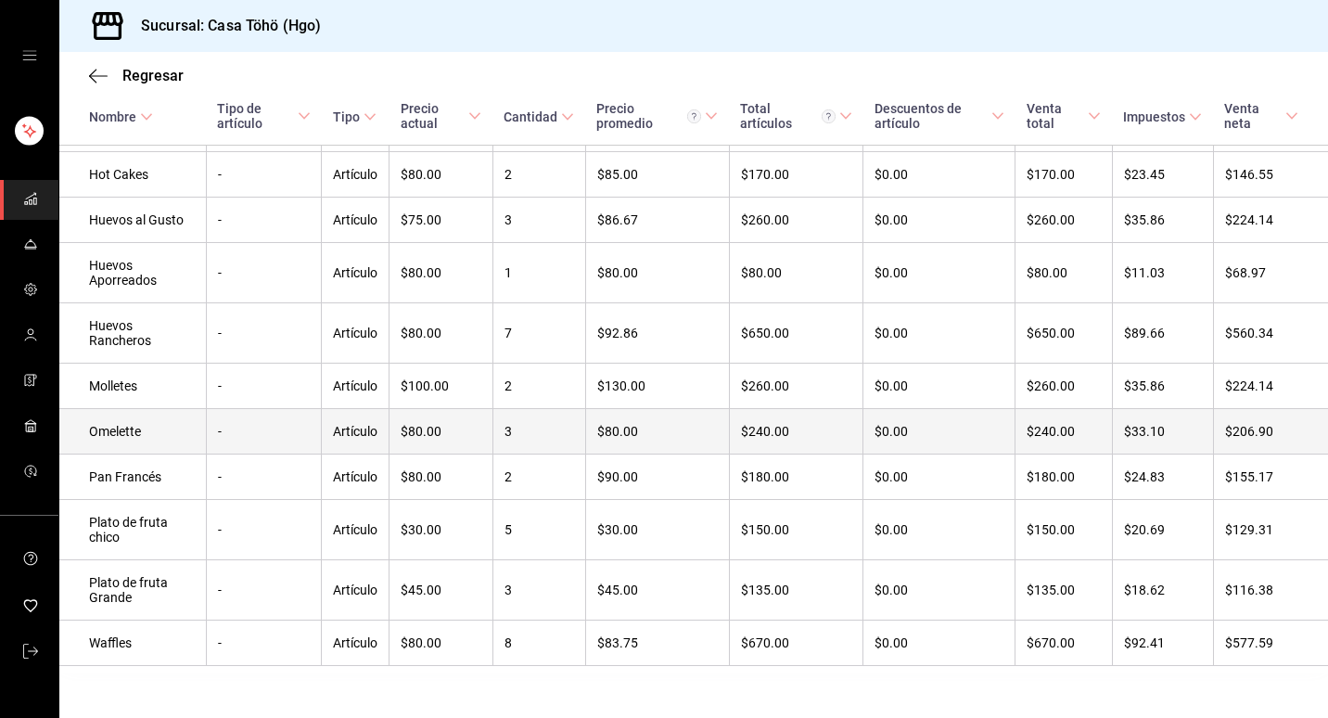
scroll to position [633, 0]
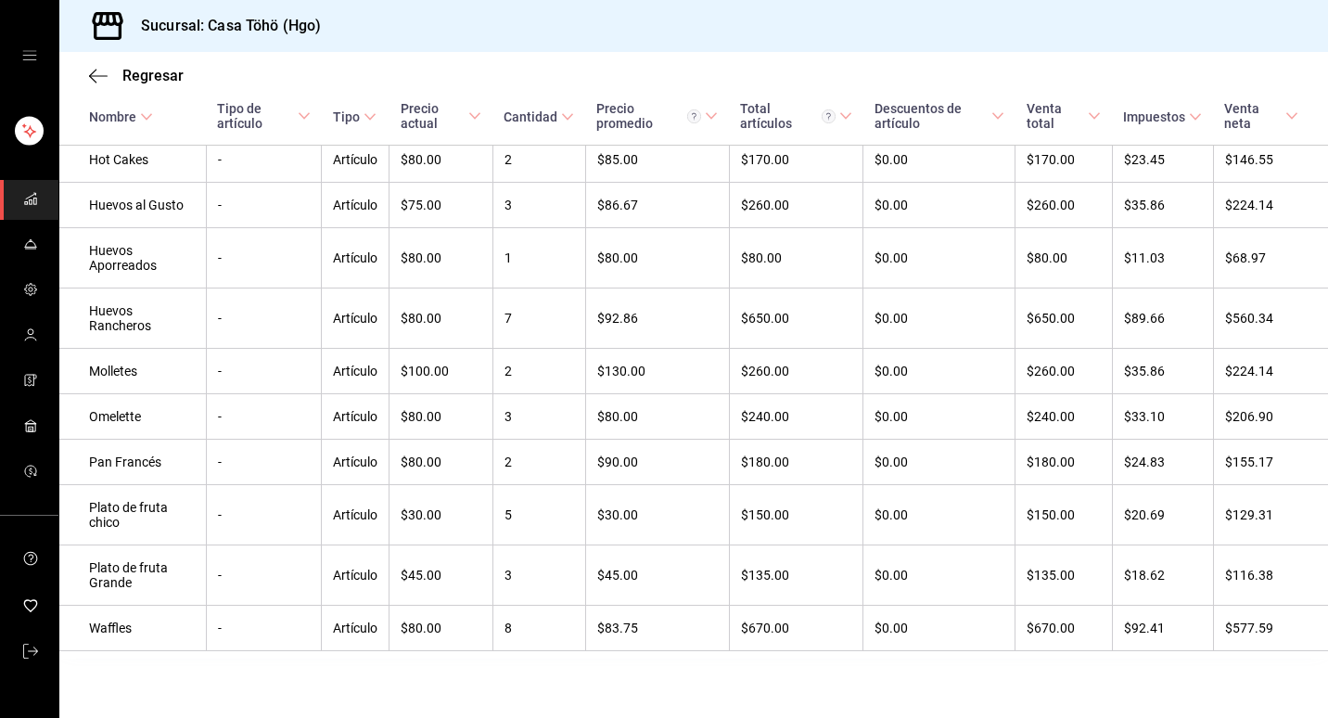
click at [803, 83] on div at bounding box center [664, 359] width 1328 height 718
